Goal: Check status: Check status

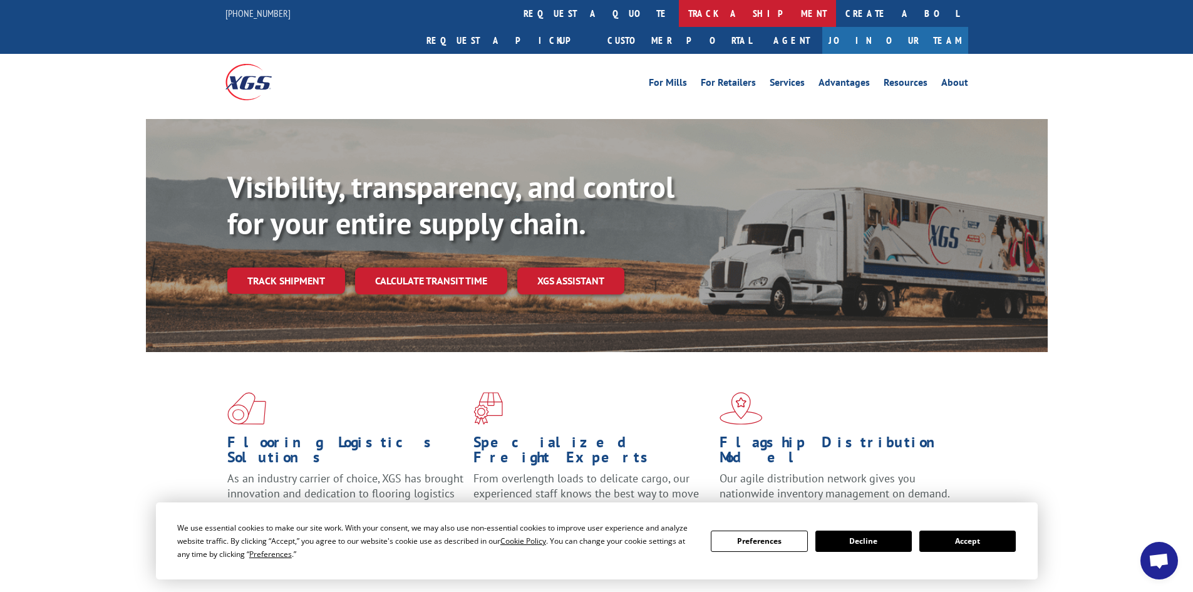
click at [679, 7] on link "track a shipment" at bounding box center [757, 13] width 157 height 27
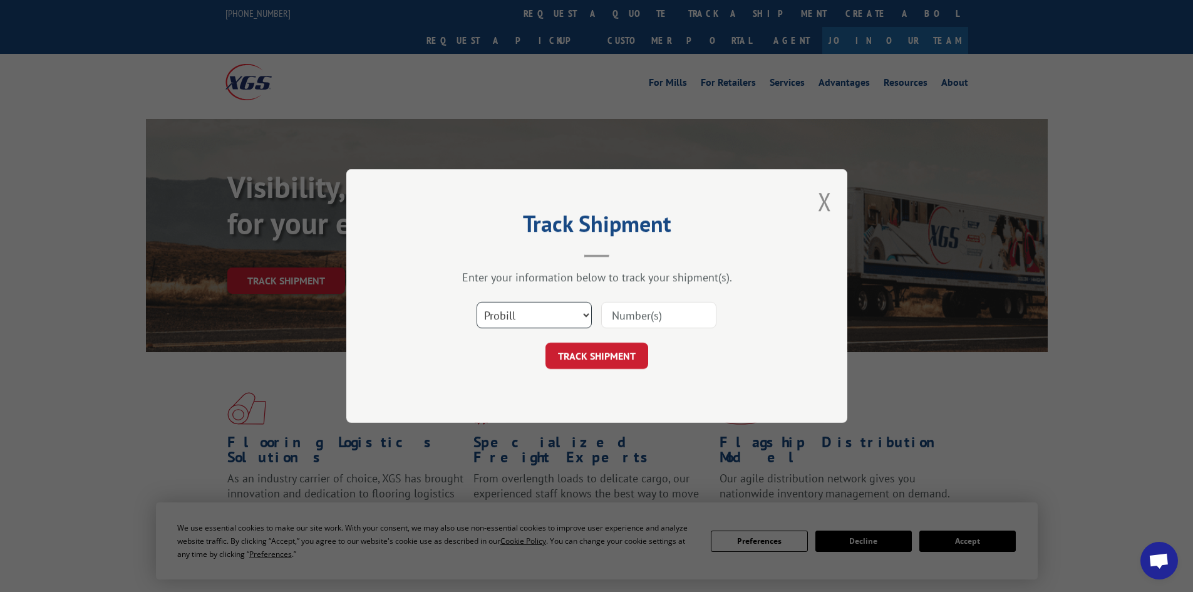
click at [565, 318] on select "Select category... Probill BOL PO" at bounding box center [533, 315] width 115 height 26
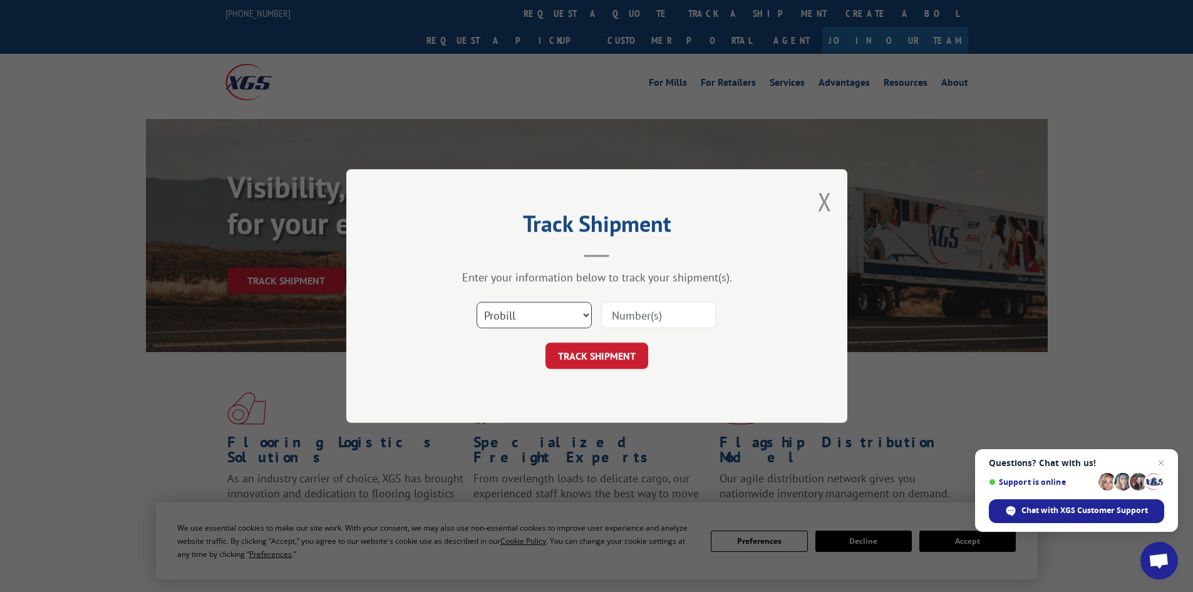
select select "bol"
click at [476, 302] on select "Select category... Probill BOL PO" at bounding box center [533, 315] width 115 height 26
click at [636, 307] on input at bounding box center [658, 315] width 115 height 26
paste input "7078684"
type input "7078684"
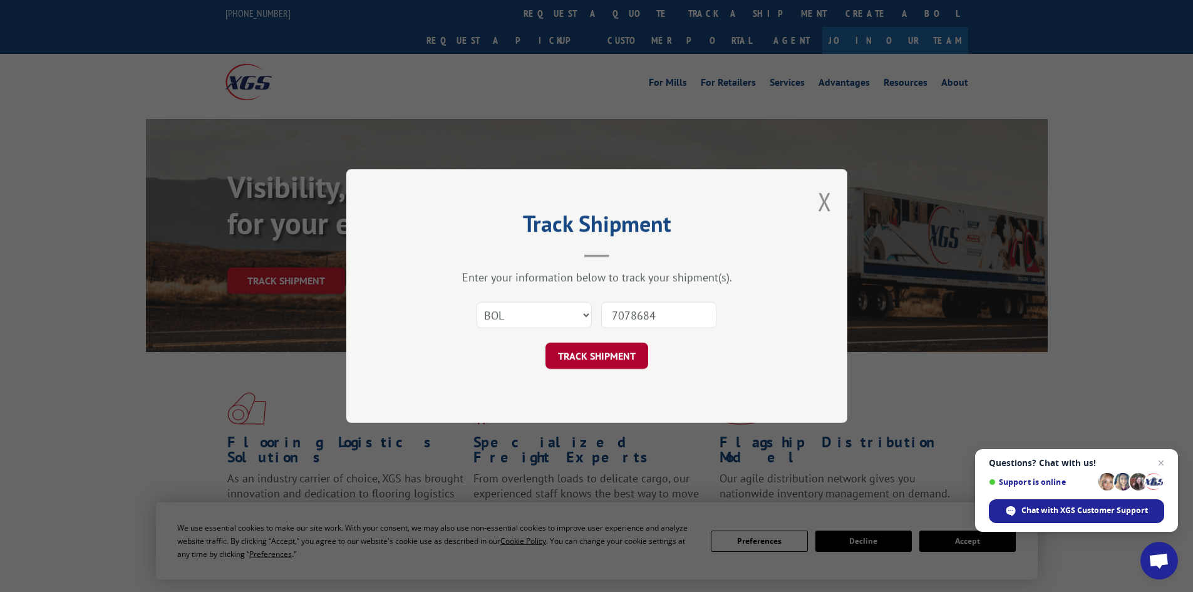
click at [594, 365] on button "TRACK SHIPMENT" at bounding box center [596, 355] width 103 height 26
